Goal: Check status: Check status

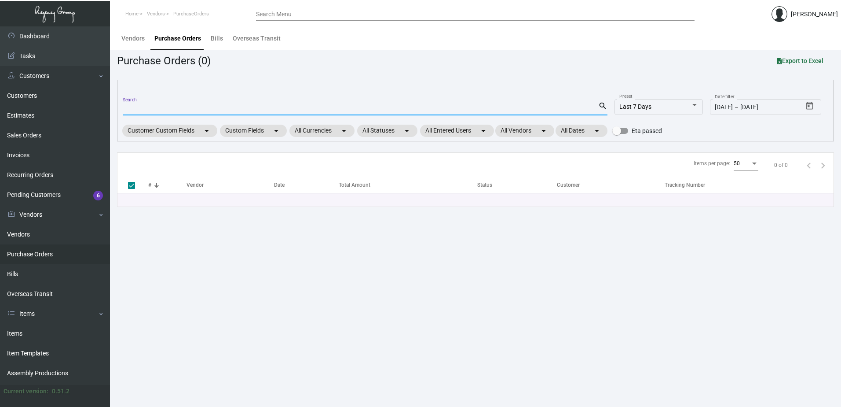
click at [187, 111] on input "Search" at bounding box center [361, 108] width 476 height 7
type input "100034"
checkbox input "false"
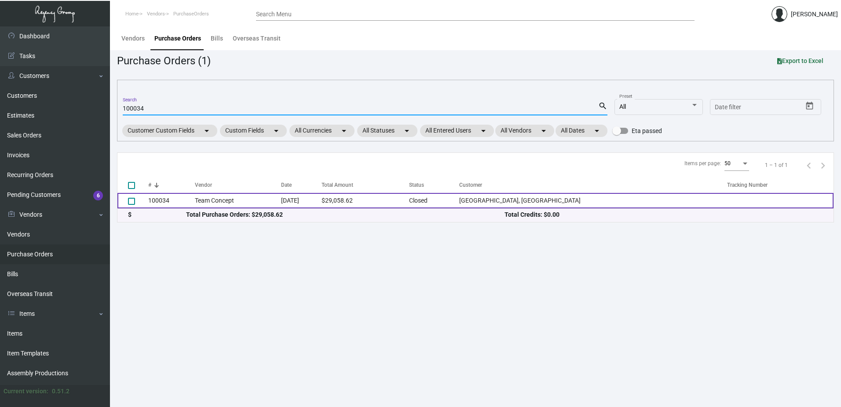
type input "100034"
click at [228, 199] on td "Team Concept" at bounding box center [238, 200] width 86 height 15
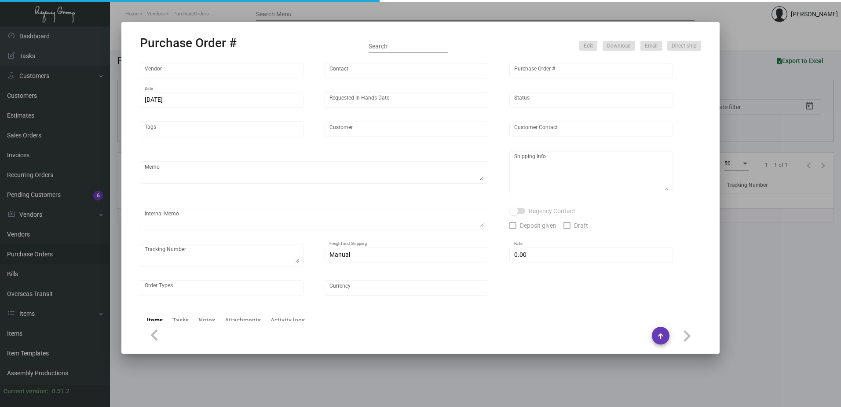
type input "Team Concept"
type input "[PERSON_NAME]"
type input "100034"
type input "[DATE]"
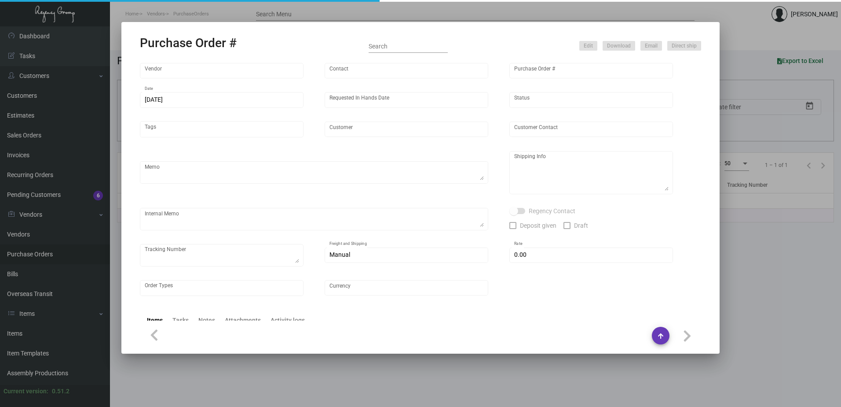
type input "[GEOGRAPHIC_DATA], [GEOGRAPHIC_DATA]"
type input "[PERSON_NAME]"
type textarea "***ANY PRICE DISCREPANCY MUST BE CALLED OUT PRIOR TO PROCEEDING WITH THIS ORDER…"
type textarea "[GEOGRAPHIC_DATA], [GEOGRAPHIC_DATA] - [GEOGRAPHIC_DATA][PERSON_NAME] [STREET_A…"
type textarea "[DATE] - Envelope stock - 65# [DATE] vellum yellow cover was discontinued so su…"
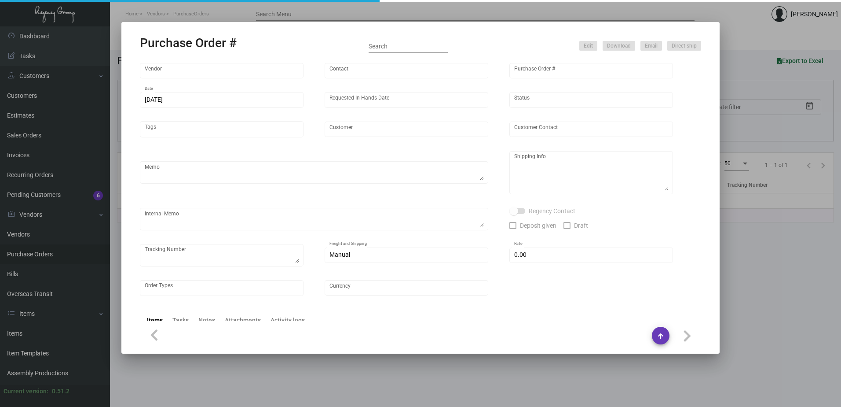
type input "$ 5.00"
type input "United States Dollar $"
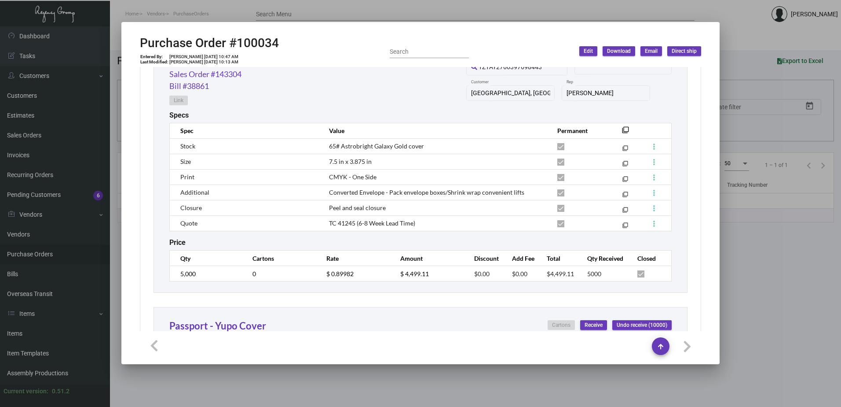
scroll to position [836, 0]
